Goal: Check status: Check status

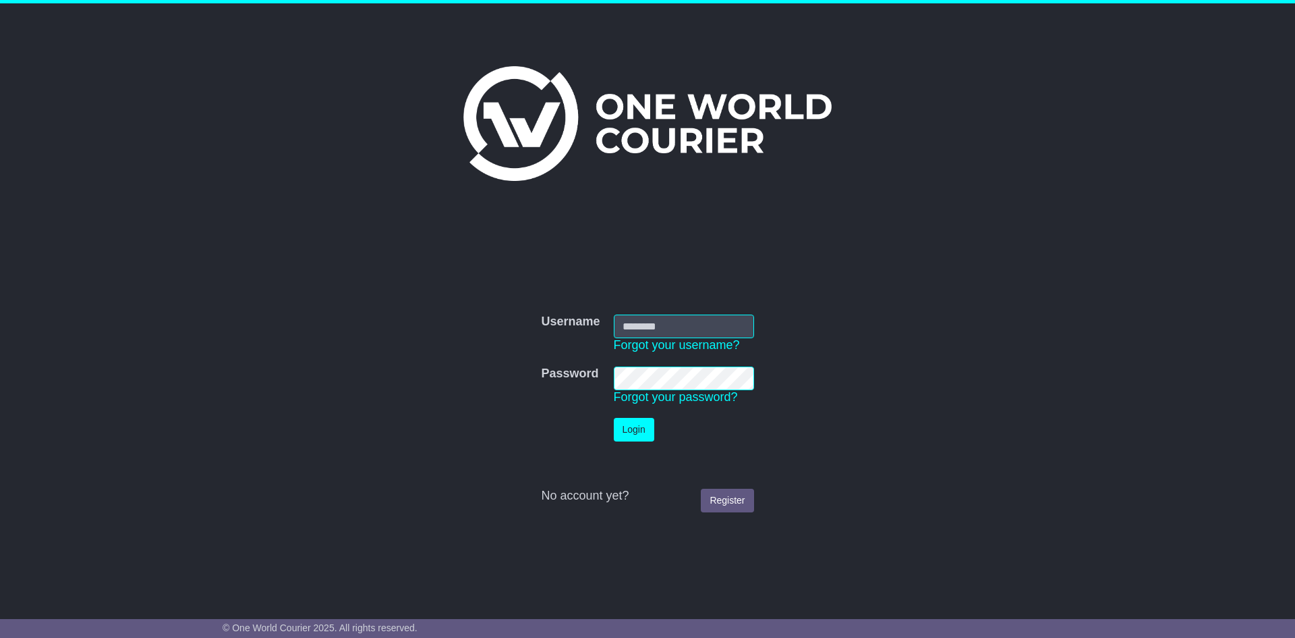
type input "**********"
click at [650, 426] on button "Login" at bounding box center [634, 430] width 40 height 24
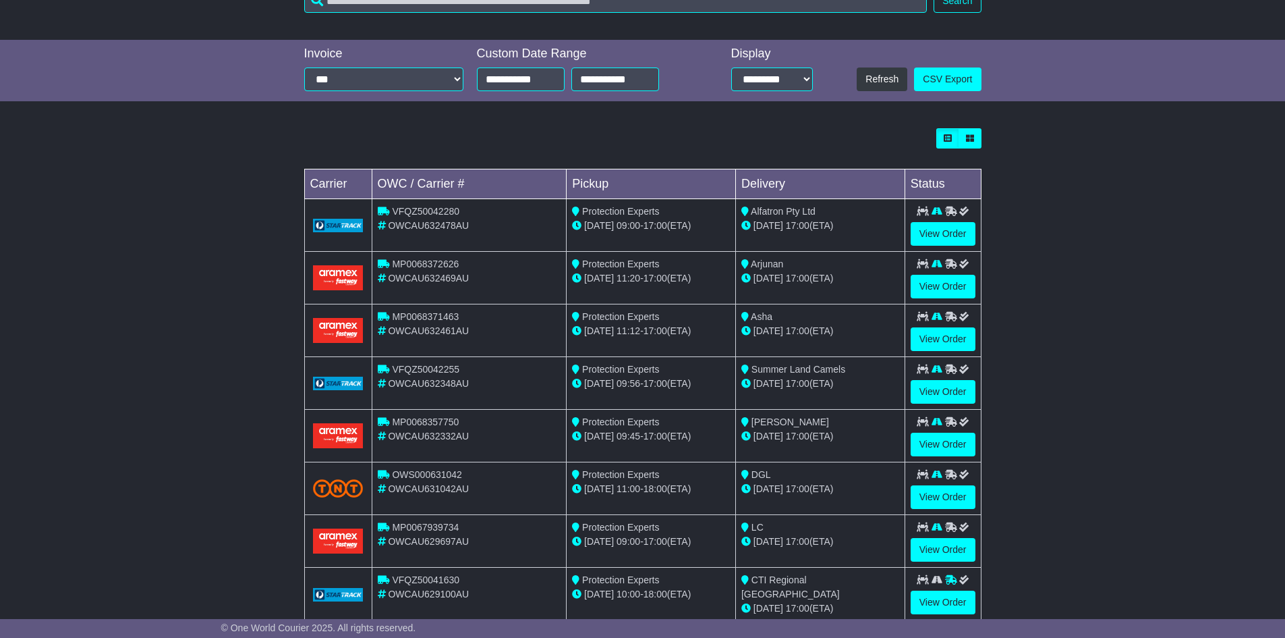
scroll to position [300, 0]
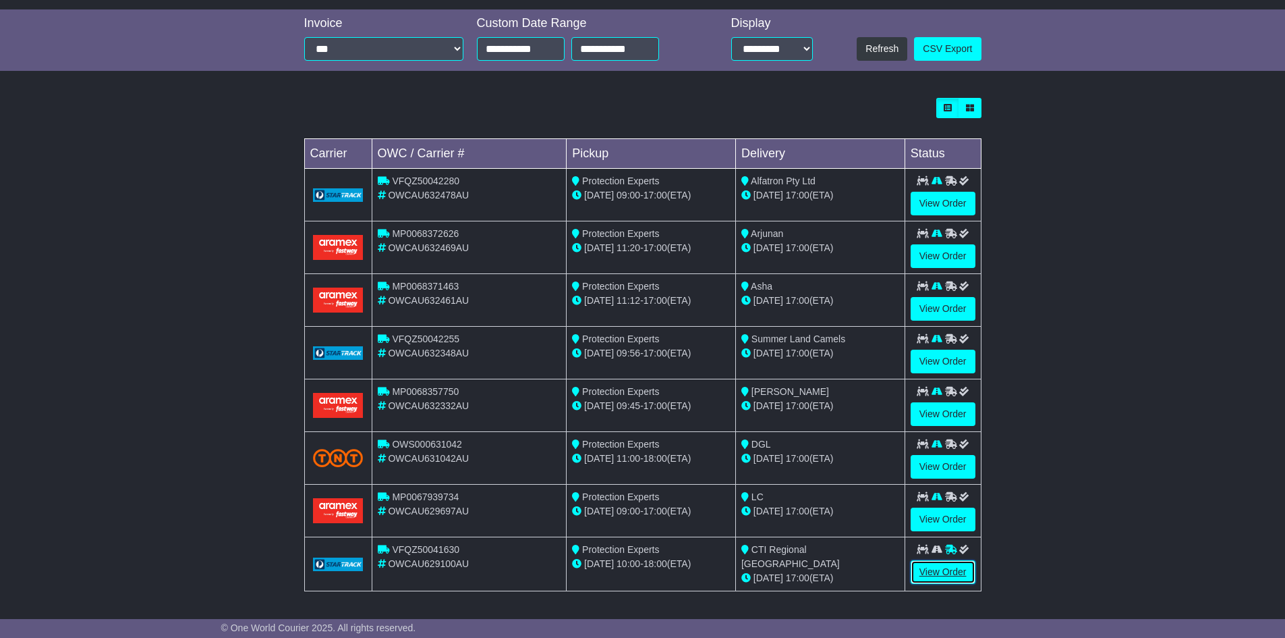
click at [942, 571] on link "View Order" at bounding box center [943, 572] width 65 height 24
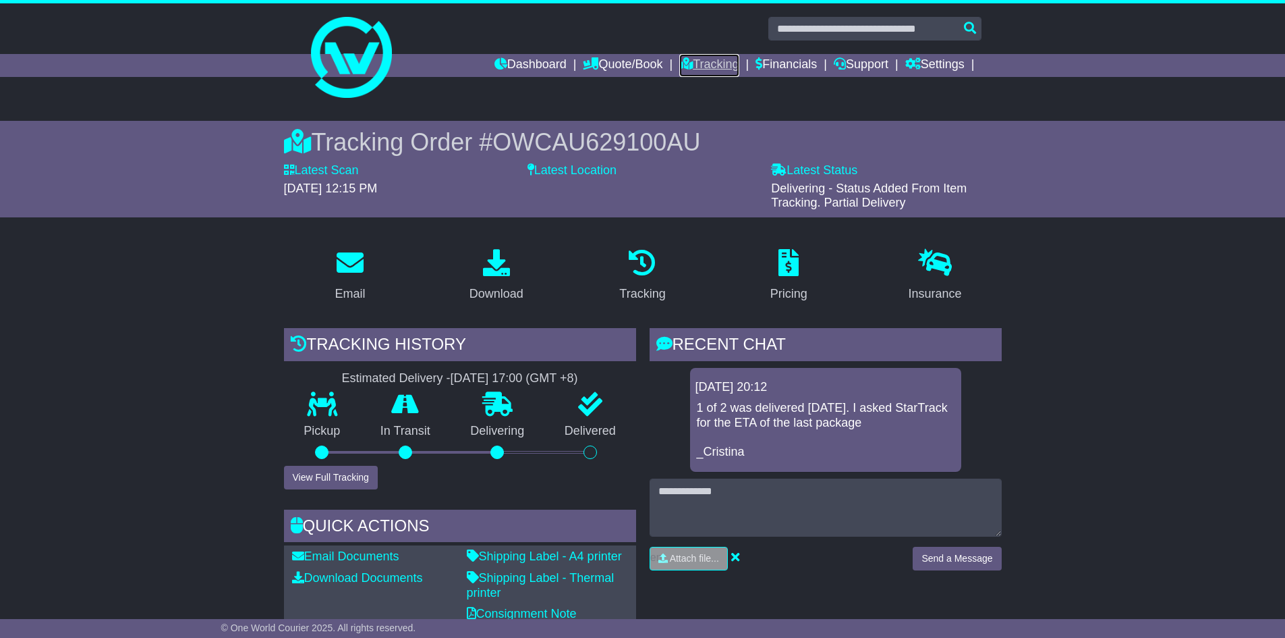
click at [713, 64] on link "Tracking" at bounding box center [708, 65] width 59 height 23
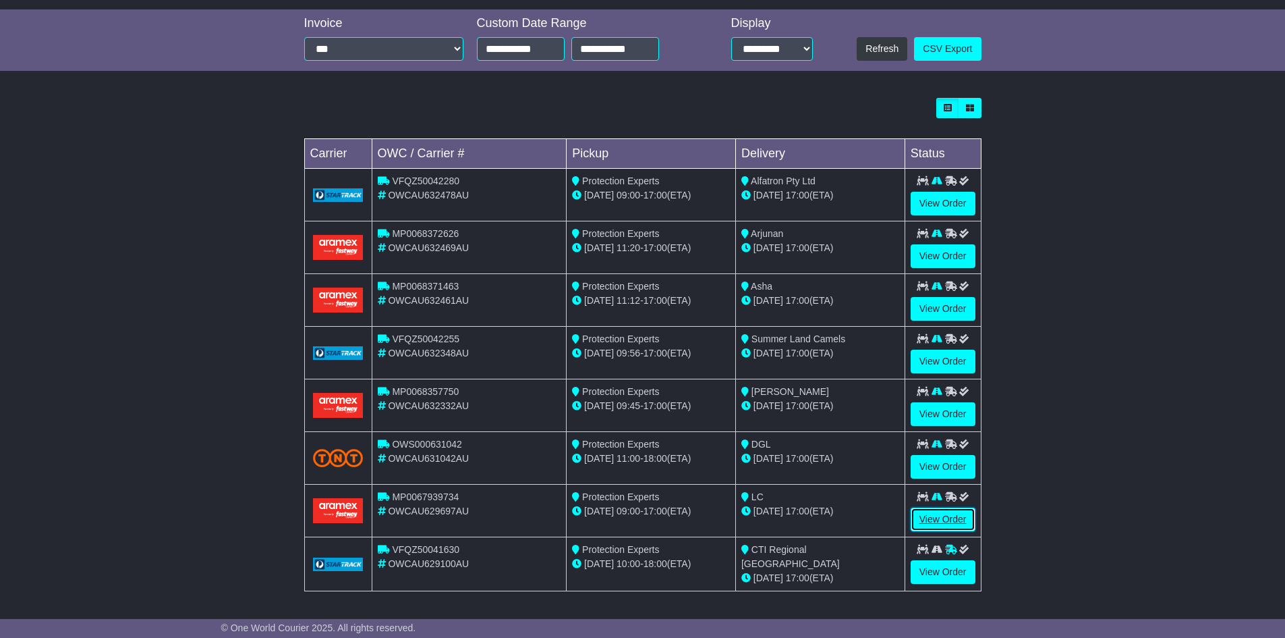
click at [955, 517] on link "View Order" at bounding box center [943, 519] width 65 height 24
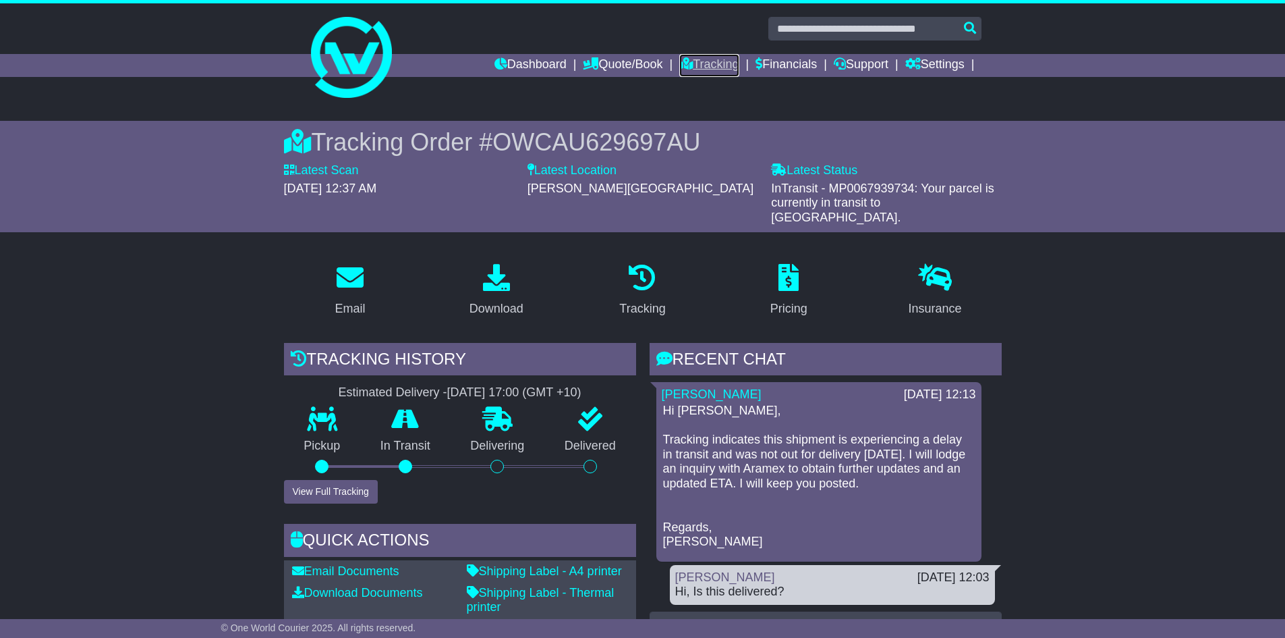
click at [726, 61] on link "Tracking" at bounding box center [708, 65] width 59 height 23
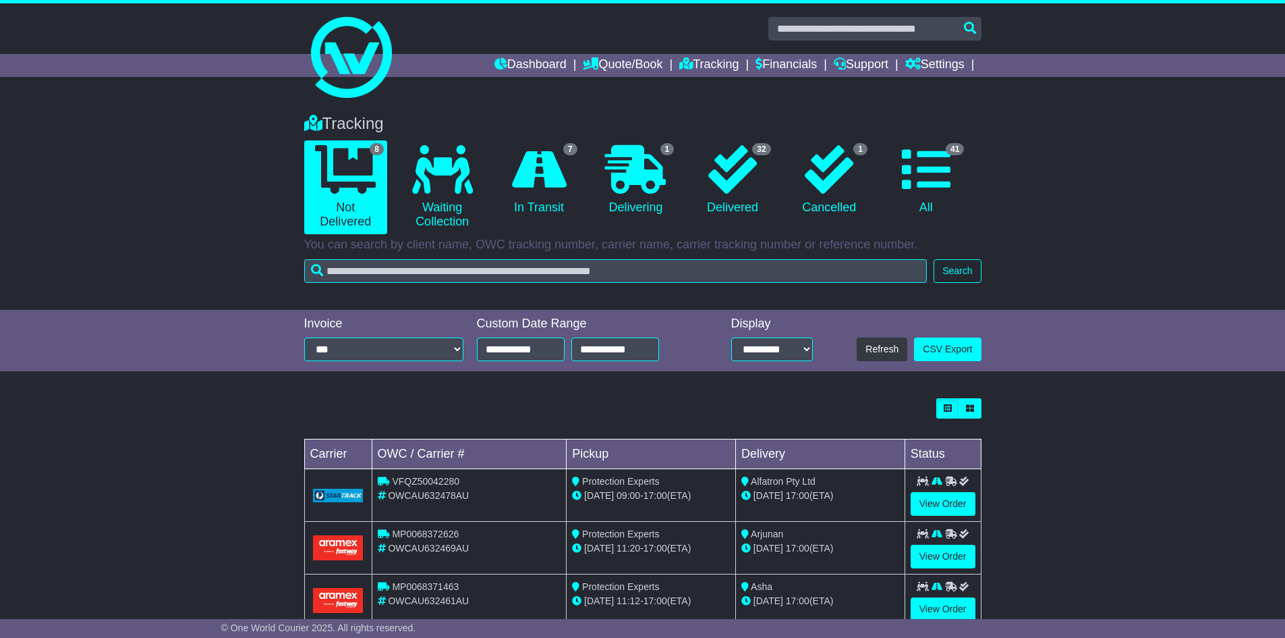
scroll to position [202, 0]
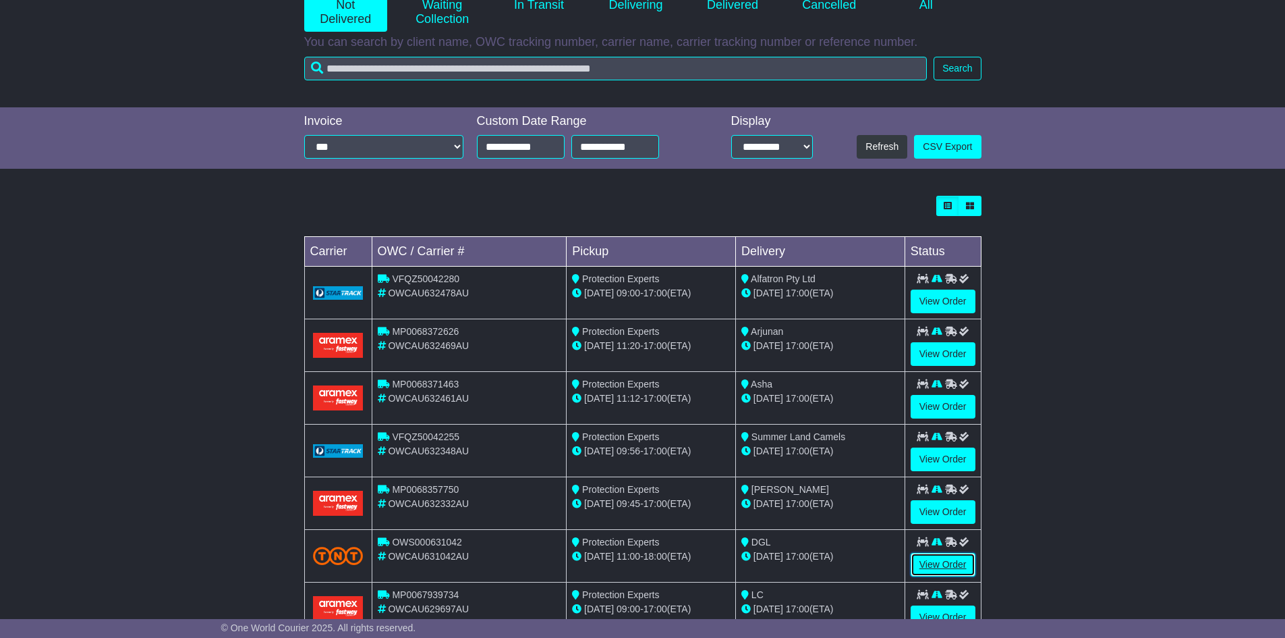
click at [938, 554] on link "View Order" at bounding box center [943, 565] width 65 height 24
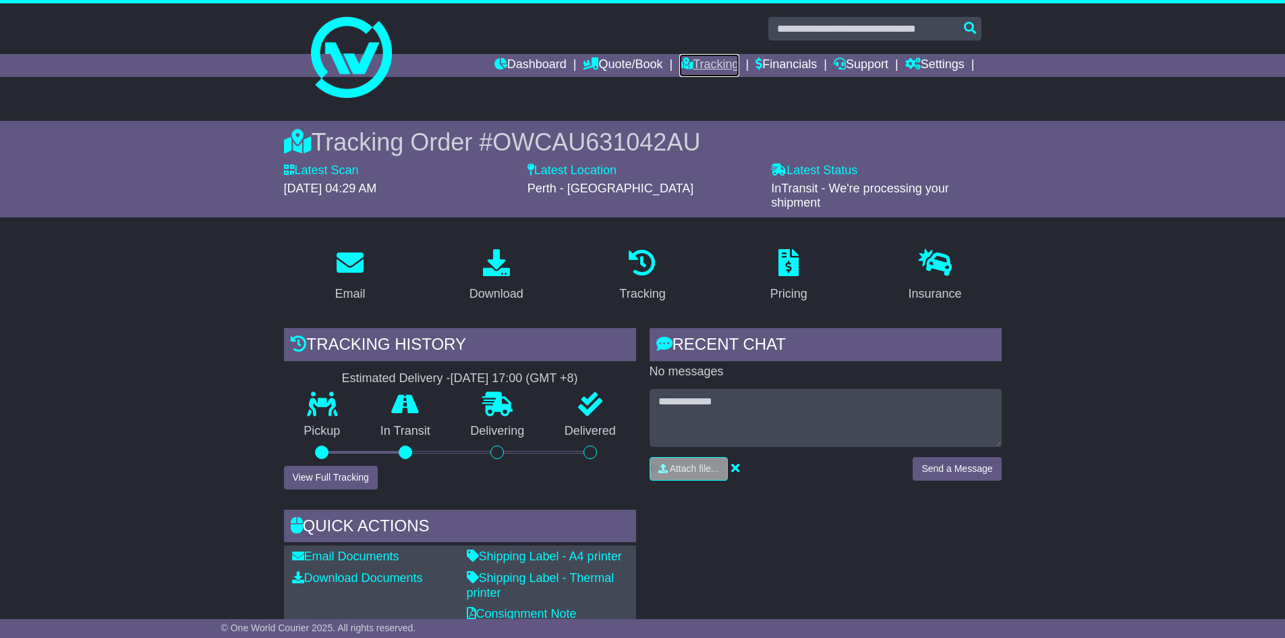
click at [712, 61] on link "Tracking" at bounding box center [708, 65] width 59 height 23
